Goal: Transaction & Acquisition: Book appointment/travel/reservation

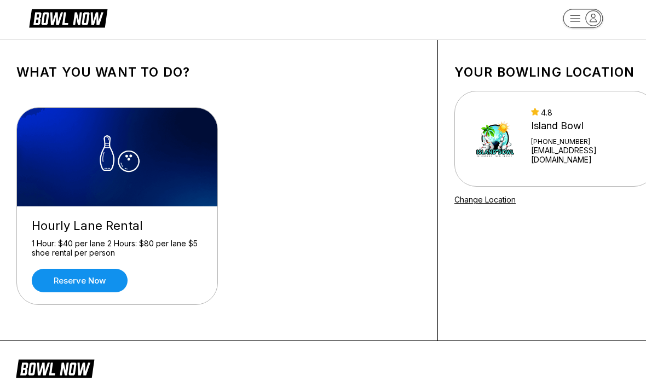
scroll to position [11, 0]
click at [557, 145] on div "[PHONE_NUMBER]" at bounding box center [586, 141] width 110 height 8
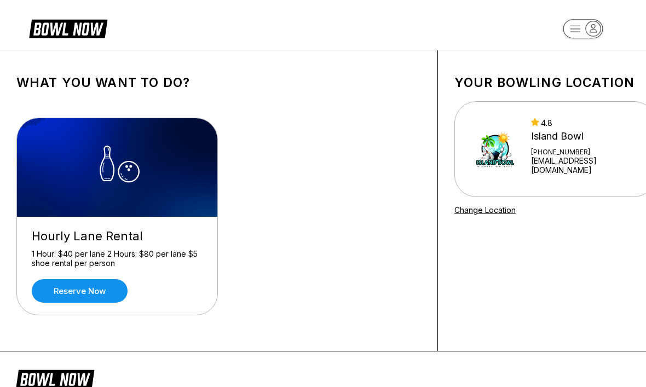
scroll to position [0, 0]
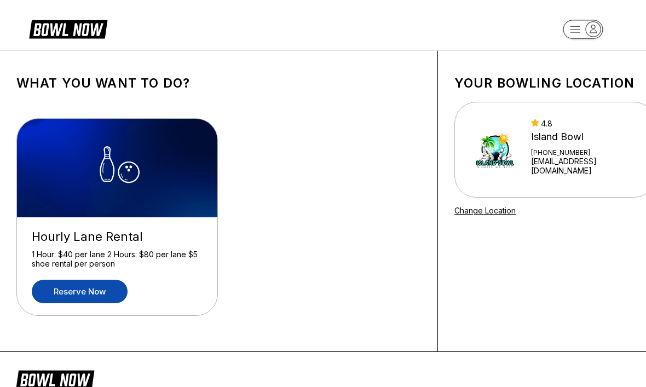
click at [112, 291] on link "Reserve now" at bounding box center [80, 292] width 96 height 24
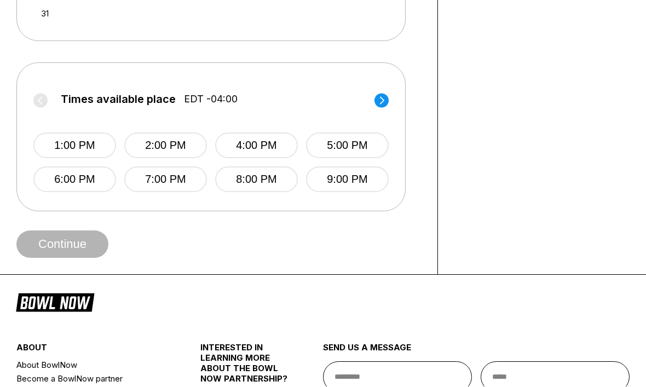
scroll to position [422, 0]
click at [374, 106] on icon at bounding box center [381, 100] width 14 height 15
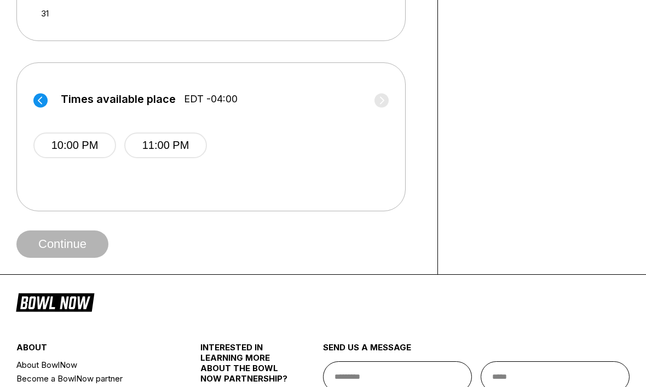
click at [44, 105] on circle at bounding box center [40, 100] width 14 height 14
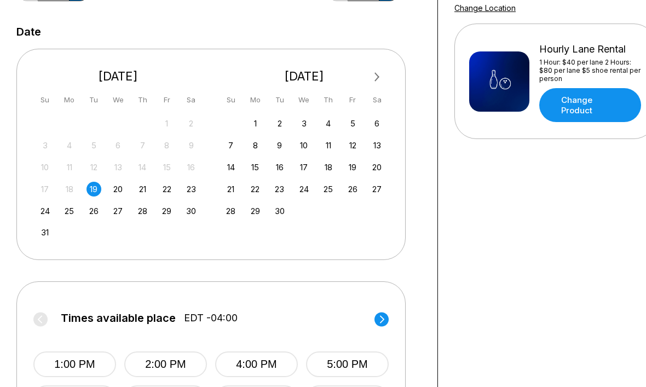
scroll to position [202, 0]
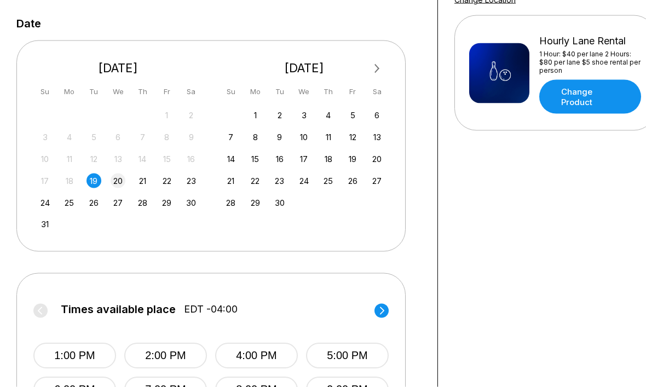
click at [117, 178] on div "20" at bounding box center [118, 181] width 15 height 15
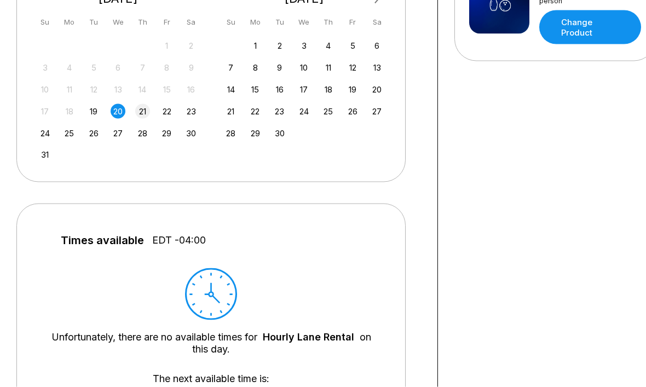
click at [141, 109] on div "21" at bounding box center [142, 111] width 15 height 15
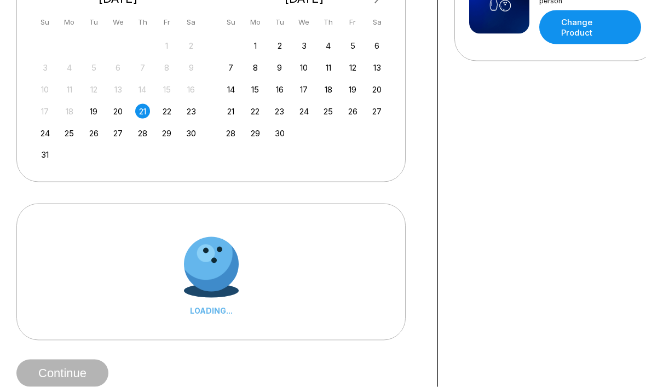
scroll to position [281, 0]
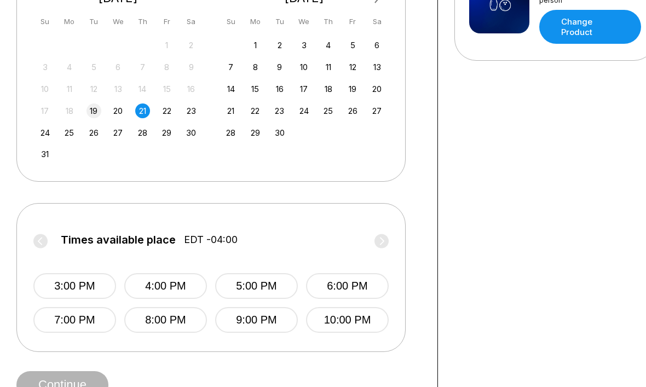
click at [93, 114] on div "19" at bounding box center [93, 110] width 15 height 15
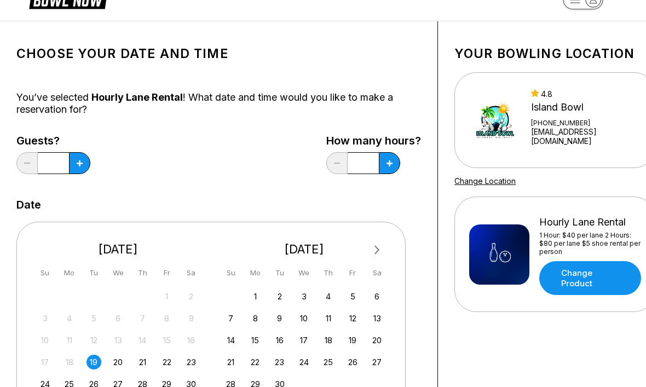
scroll to position [0, 0]
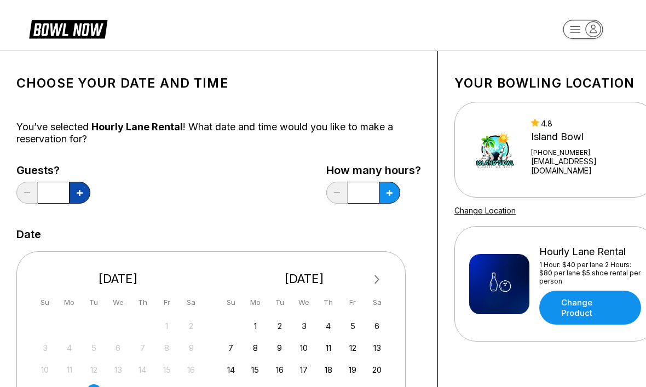
click at [80, 198] on button at bounding box center [79, 193] width 21 height 22
type input "*"
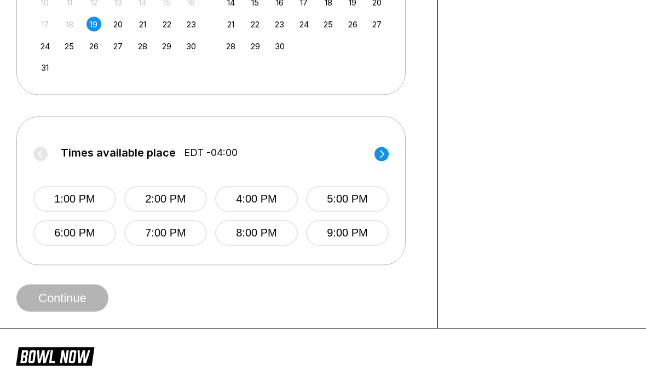
scroll to position [368, 0]
click at [68, 198] on button "1:00 PM" at bounding box center [74, 199] width 83 height 26
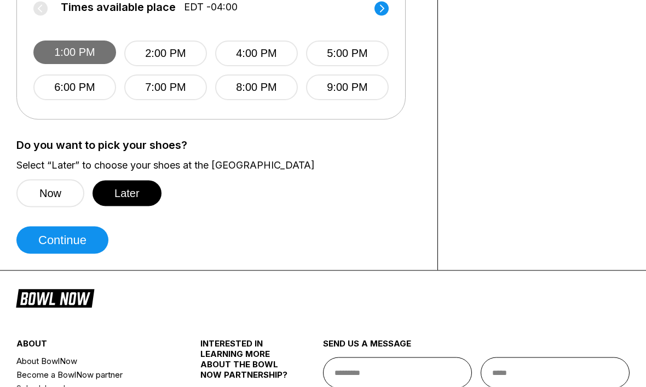
scroll to position [513, 0]
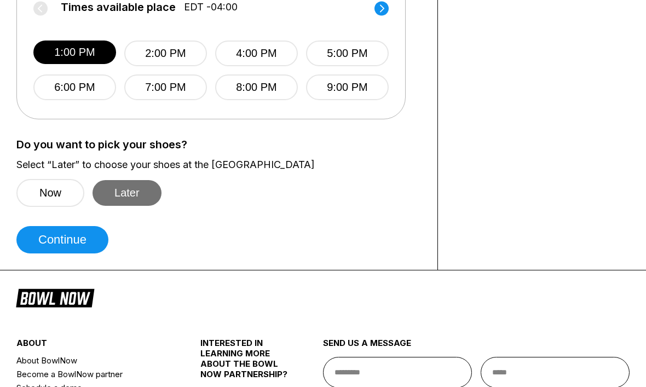
click at [132, 189] on button "Later" at bounding box center [127, 193] width 69 height 26
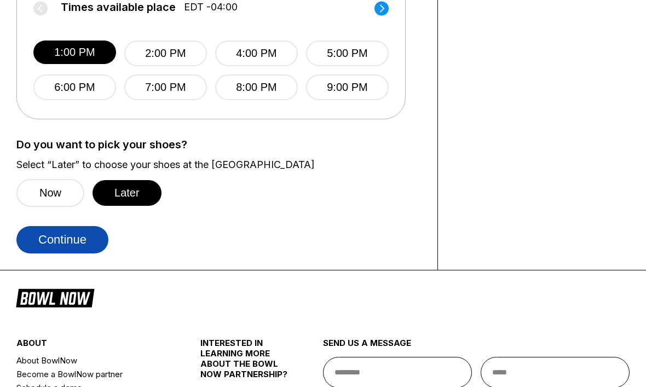
click at [73, 249] on button "Continue" at bounding box center [62, 239] width 92 height 27
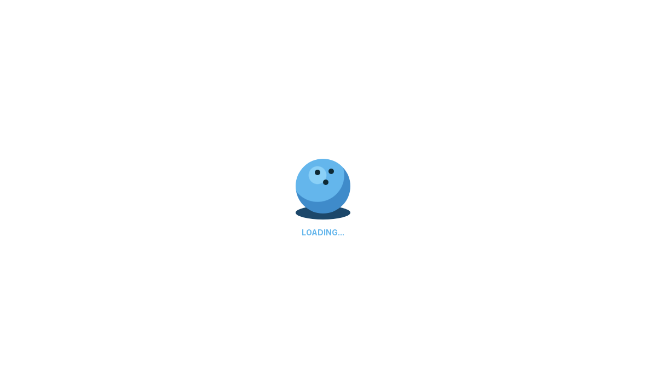
scroll to position [0, 0]
select select "**"
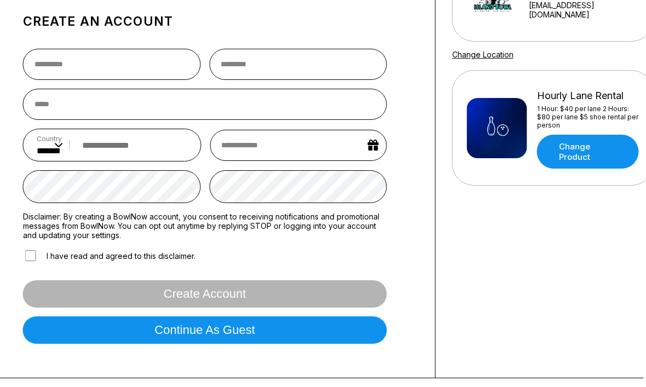
scroll to position [157, 3]
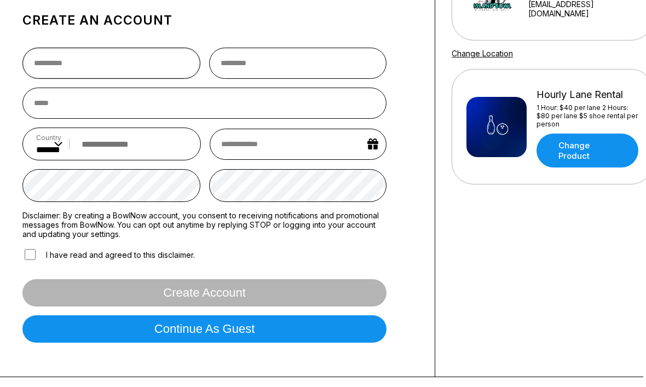
click at [43, 66] on input "text" at bounding box center [111, 63] width 178 height 31
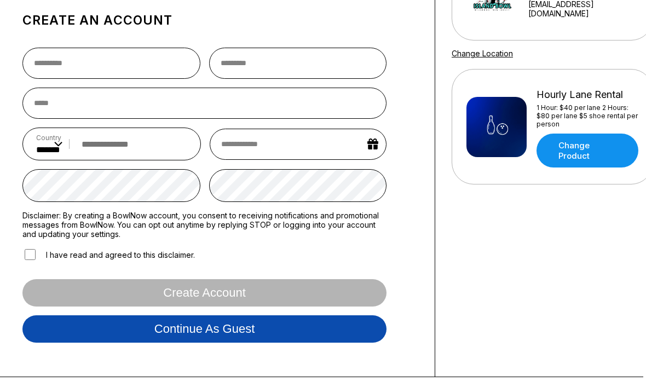
click at [253, 342] on button "Continue as guest" at bounding box center [204, 328] width 364 height 27
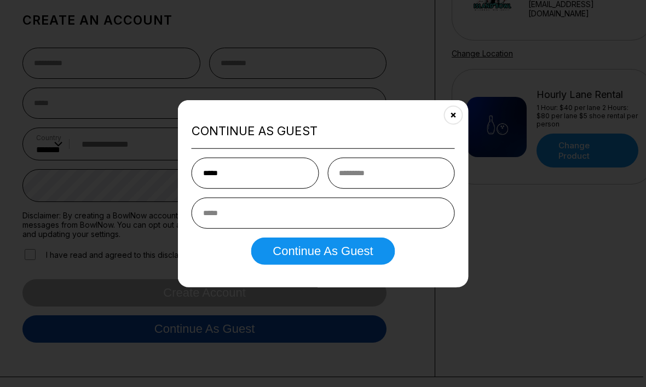
type input "*****"
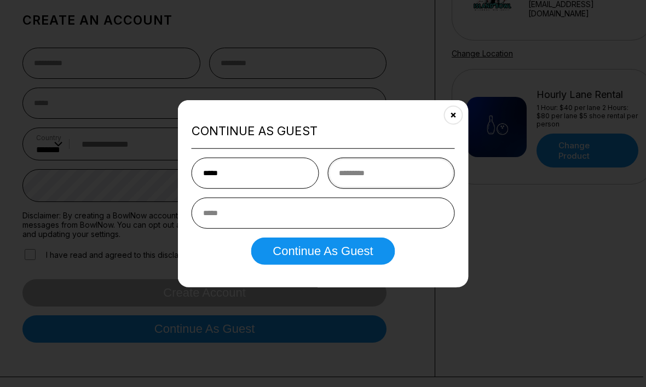
click at [379, 189] on input "text" at bounding box center [391, 173] width 128 height 31
type input "*******"
click at [345, 229] on input "email" at bounding box center [323, 213] width 263 height 31
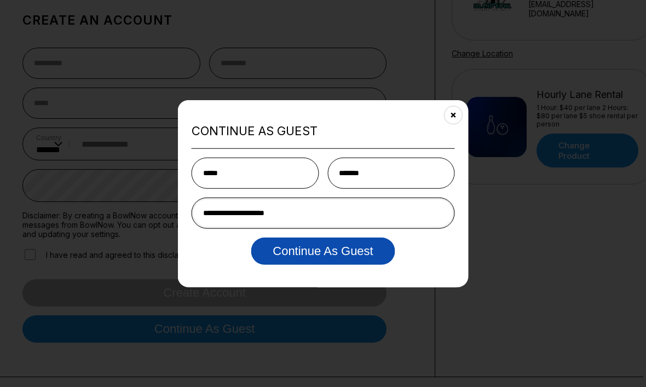
type input "**********"
click at [345, 265] on button "Continue as Guest" at bounding box center [323, 251] width 144 height 27
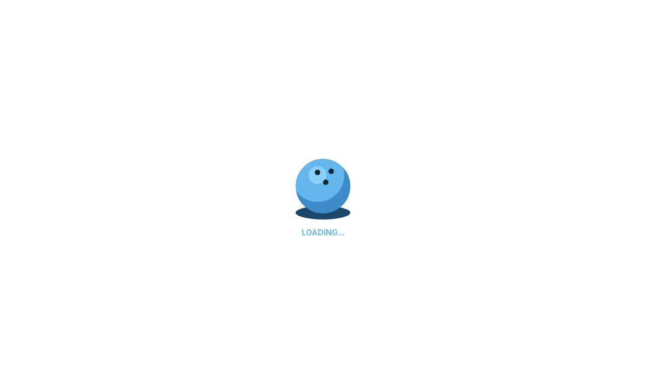
scroll to position [0, 0]
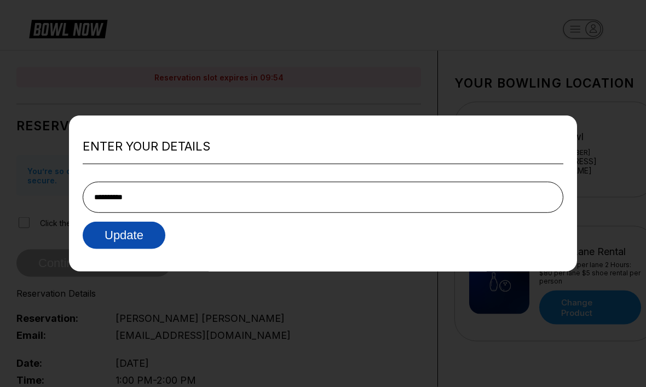
type input "**********"
click at [113, 239] on button "Update" at bounding box center [124, 235] width 83 height 27
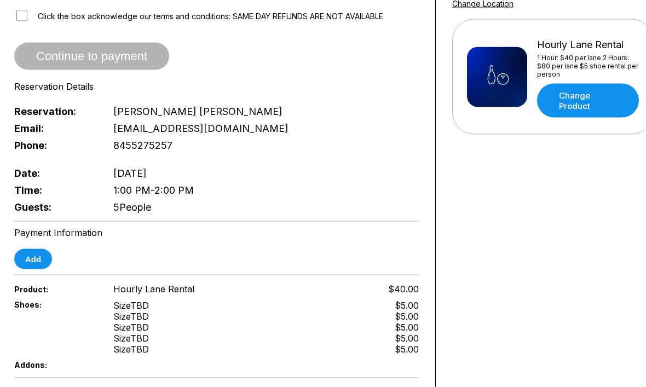
scroll to position [207, 2]
click at [48, 51] on span "Continue to payment" at bounding box center [91, 56] width 155 height 11
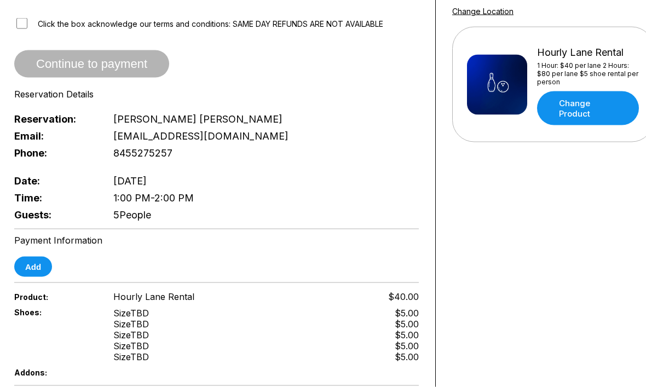
scroll to position [200, 2]
click at [37, 268] on button "Add" at bounding box center [33, 266] width 38 height 20
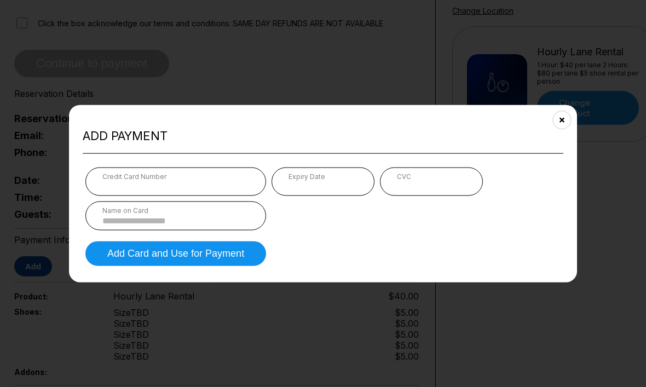
scroll to position [199, 2]
click at [220, 226] on input at bounding box center [175, 220] width 147 height 9
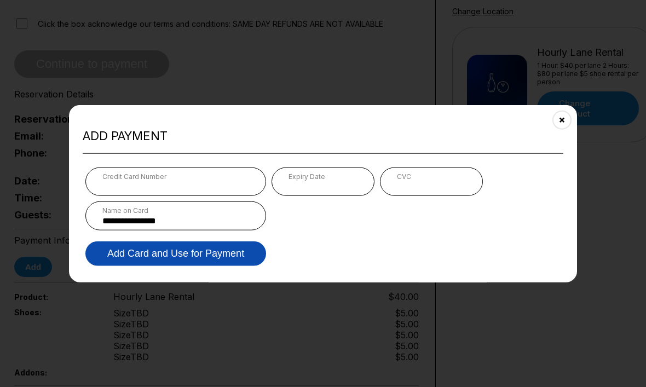
type input "**********"
click at [236, 266] on button "Add Card and Use for Payment" at bounding box center [175, 253] width 181 height 25
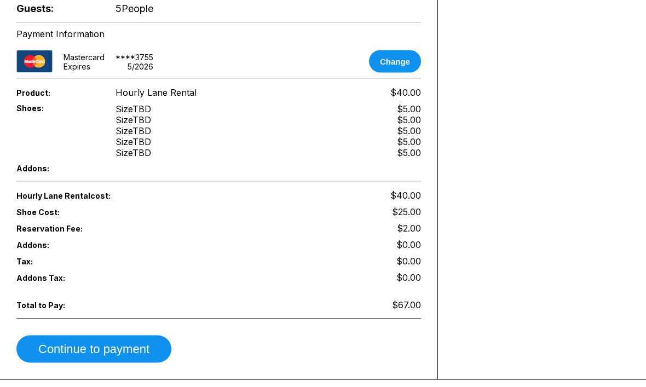
scroll to position [407, 0]
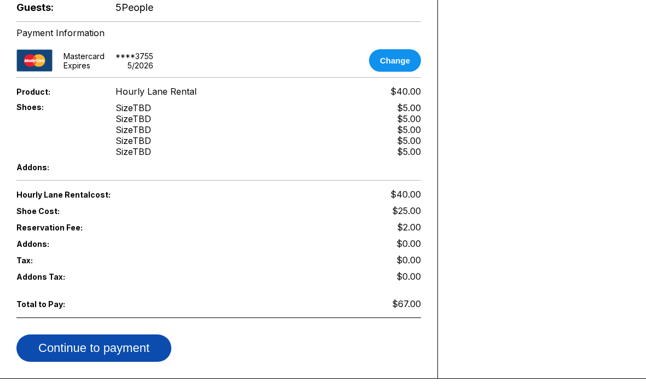
click at [135, 346] on button "Continue to payment" at bounding box center [93, 347] width 155 height 27
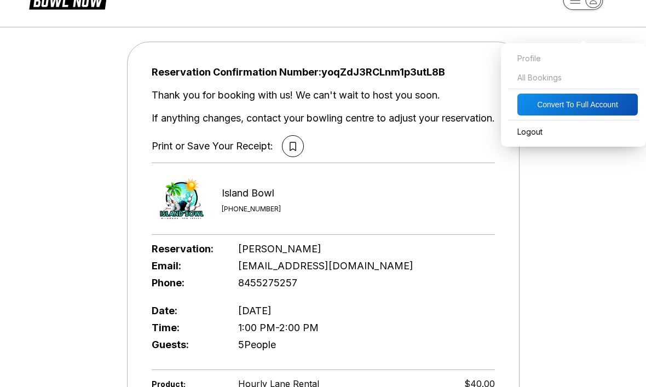
scroll to position [0, 0]
